Goal: Find specific page/section: Find specific page/section

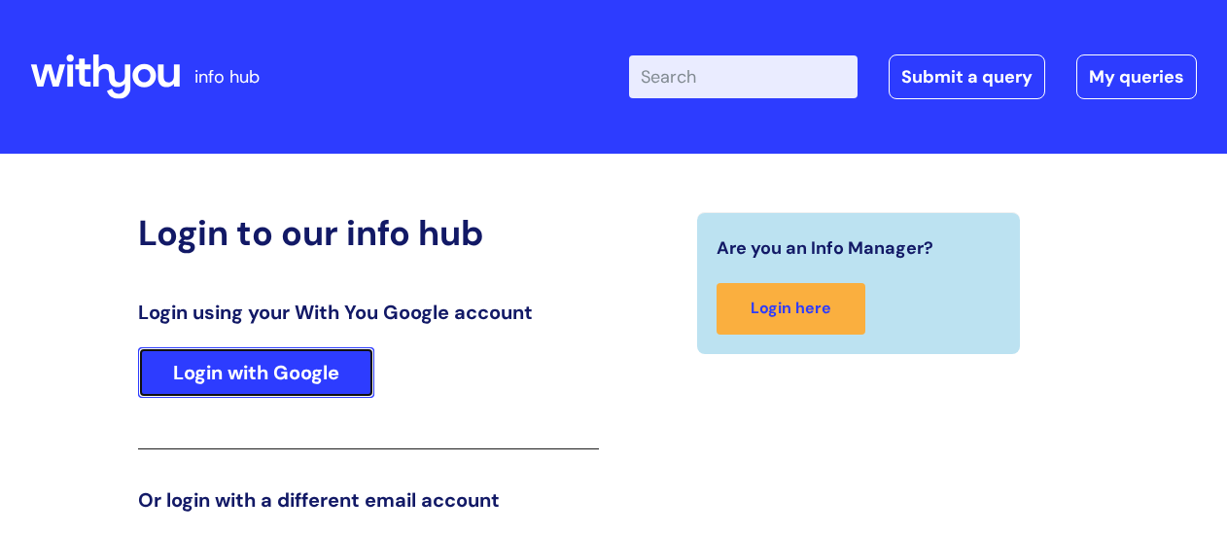
click at [259, 370] on link "Login with Google" at bounding box center [256, 372] width 236 height 51
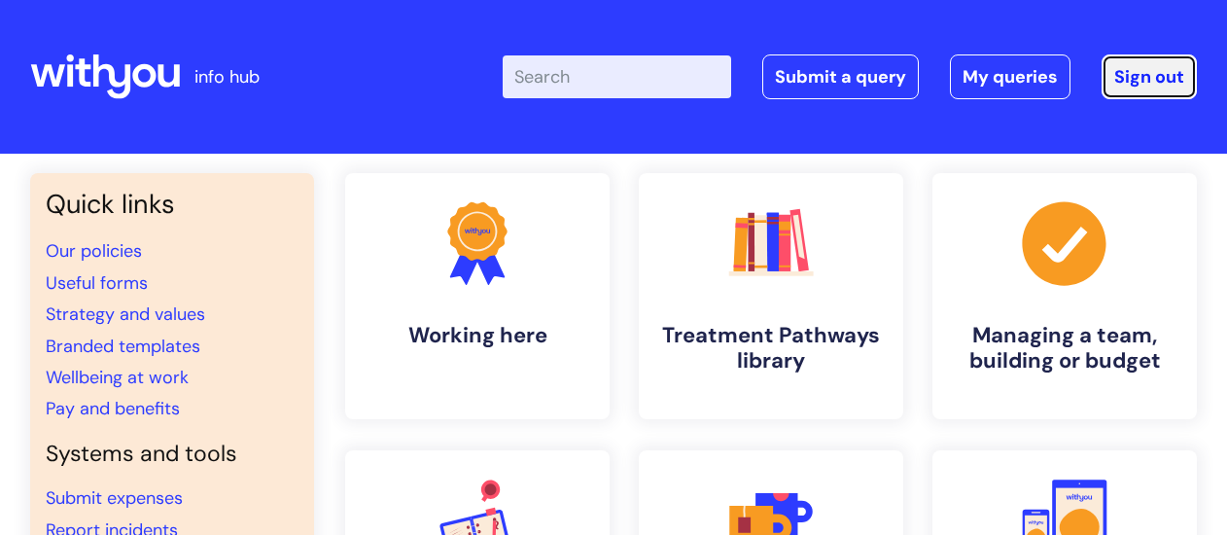
click at [1159, 65] on link "Sign out" at bounding box center [1149, 76] width 95 height 45
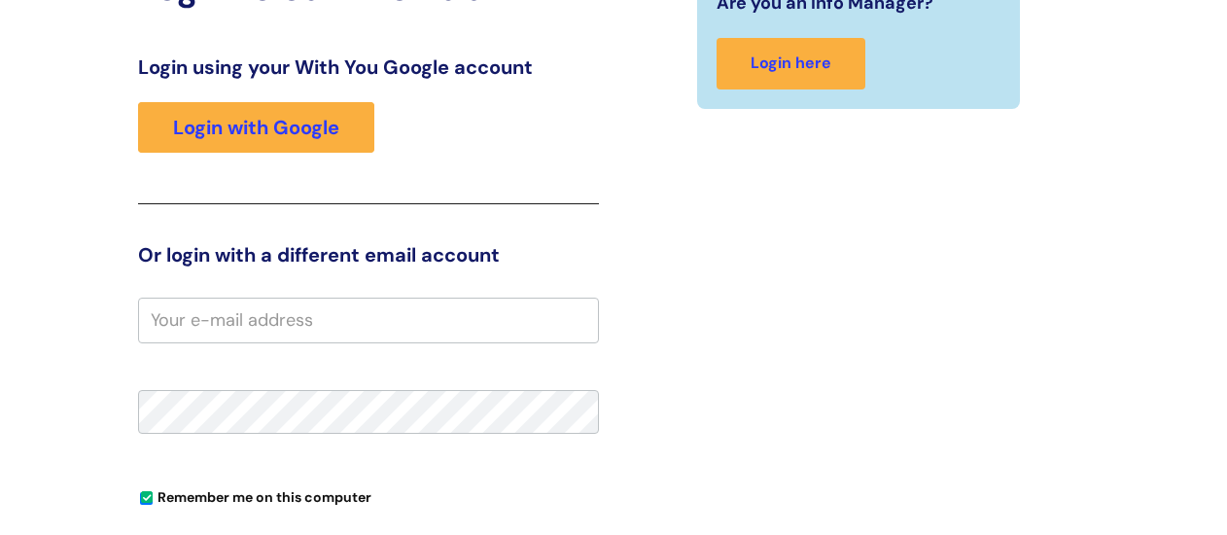
scroll to position [200, 0]
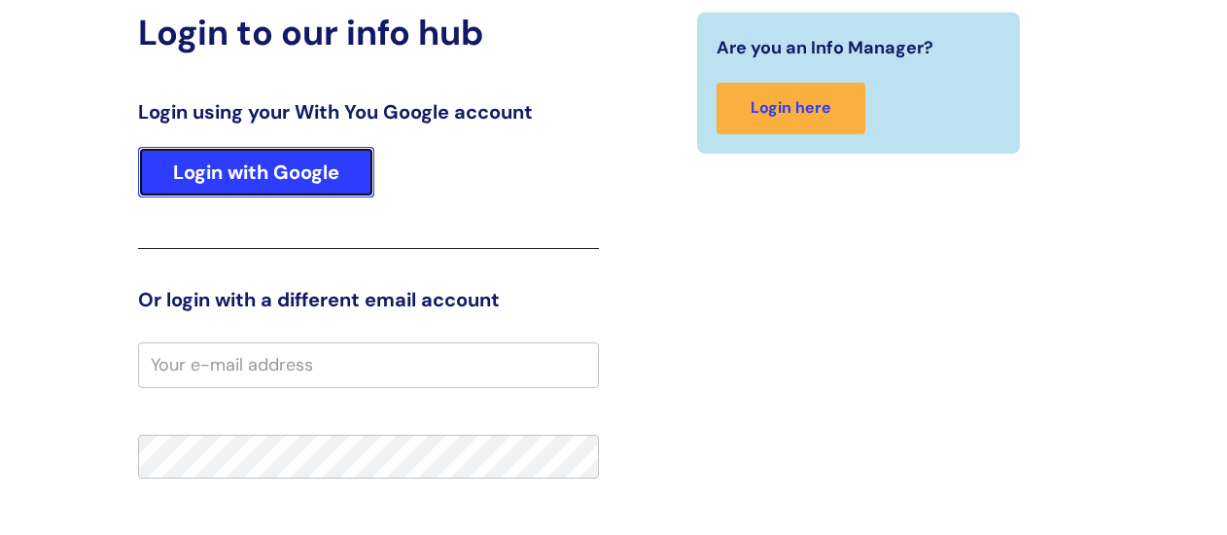
click at [270, 170] on link "Login with Google" at bounding box center [256, 172] width 236 height 51
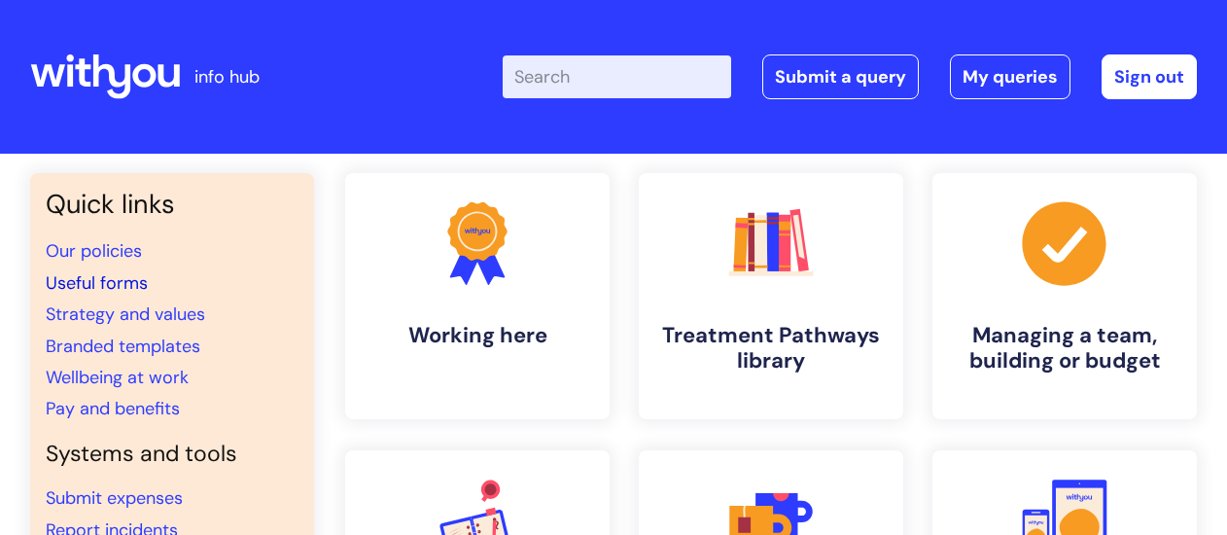
click at [86, 281] on link "Useful forms" at bounding box center [97, 282] width 102 height 23
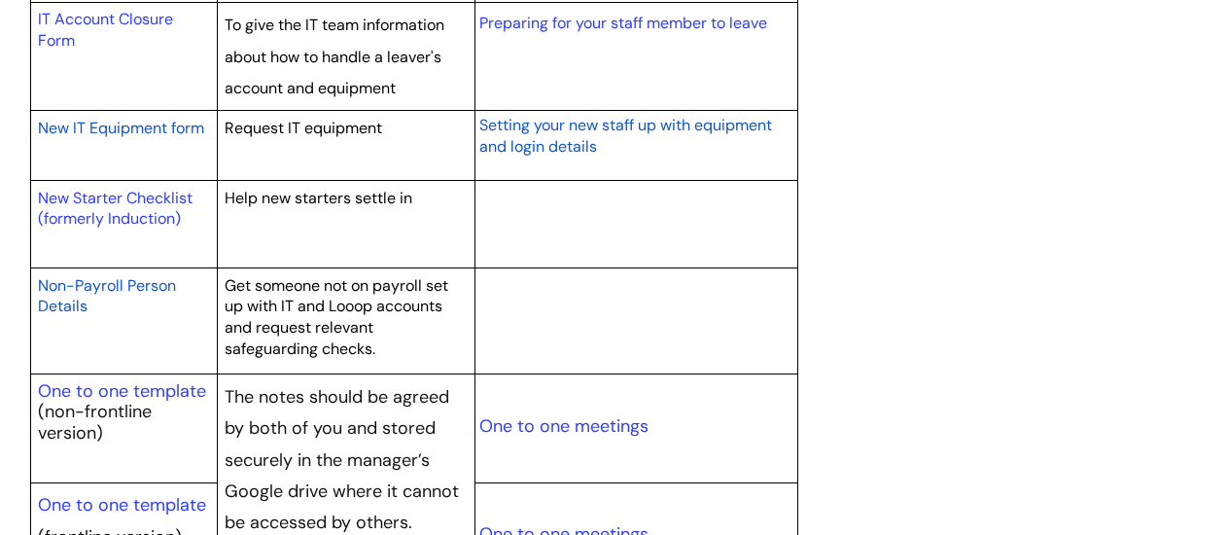
scroll to position [2139, 0]
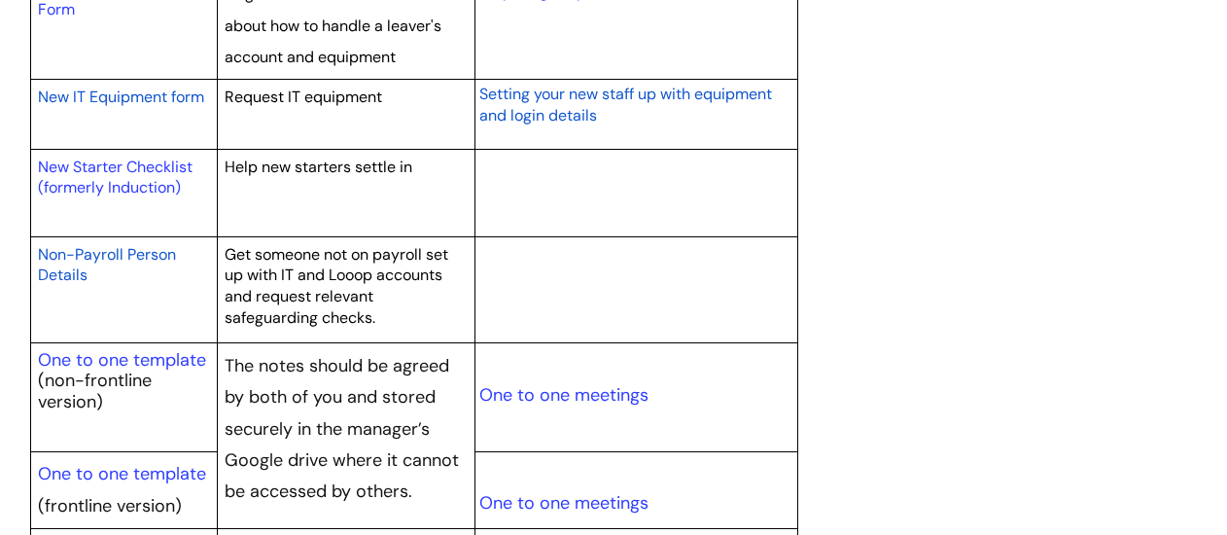
click at [86, 244] on span "Non-Payroll Person Details" at bounding box center [107, 265] width 138 height 42
